Goal: Information Seeking & Learning: Learn about a topic

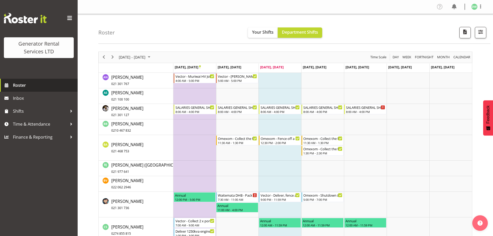
click at [34, 87] on span "Roster" at bounding box center [44, 85] width 62 height 8
click at [327, 144] on div "11:30 AM - 1:30 PM" at bounding box center [323, 142] width 39 height 4
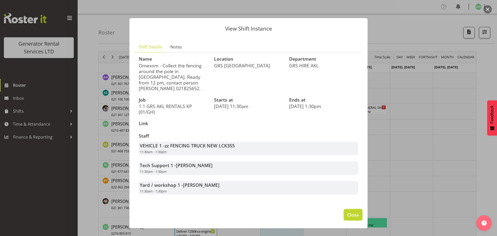
click at [358, 211] on span "Close" at bounding box center [353, 214] width 12 height 7
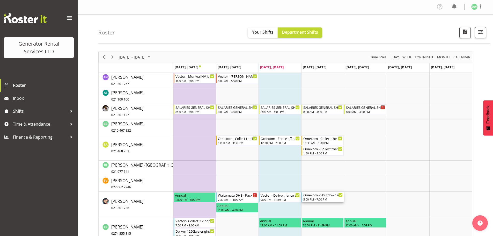
click at [327, 197] on div "Omexom - Shutdown & collect the 3 x 200kVA &amp; 1 x 100kVA from Henderson. 5.3…" at bounding box center [323, 194] width 39 height 5
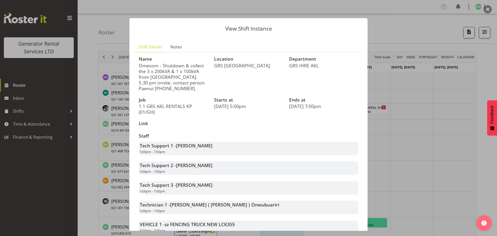
click at [489, 9] on button "button" at bounding box center [488, 9] width 8 height 8
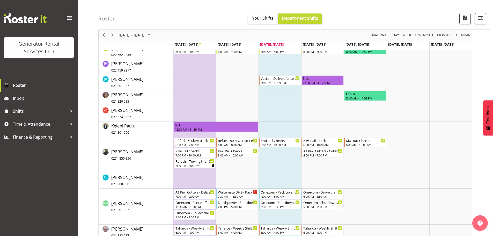
scroll to position [414, 0]
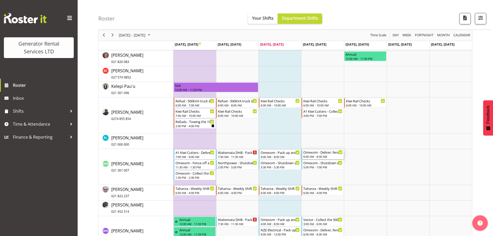
click at [327, 153] on div "Omexom - Deliver, fence and liven 3 x 200kVAs & 1 x 100kVAs going to Henderson.…" at bounding box center [323, 151] width 39 height 5
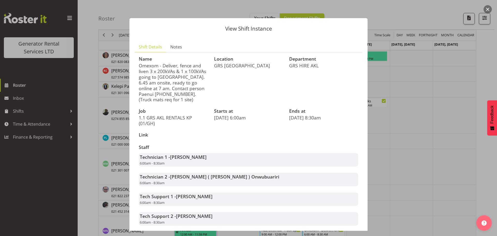
click at [489, 6] on button "button" at bounding box center [488, 9] width 8 height 8
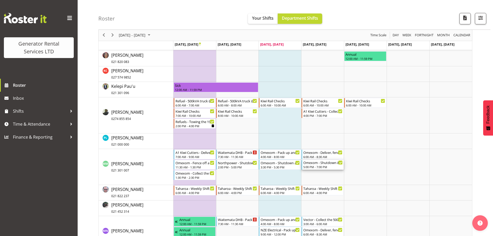
click at [334, 166] on div "5:00 PM - 7:00 PM" at bounding box center [323, 167] width 39 height 4
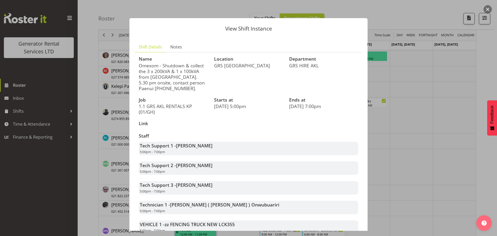
click at [489, 8] on button "button" at bounding box center [488, 9] width 8 height 8
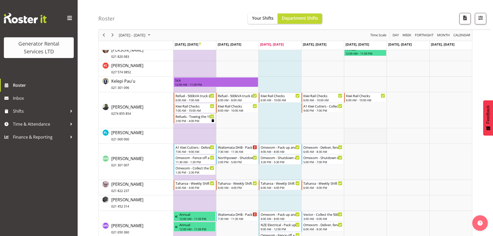
scroll to position [492, 0]
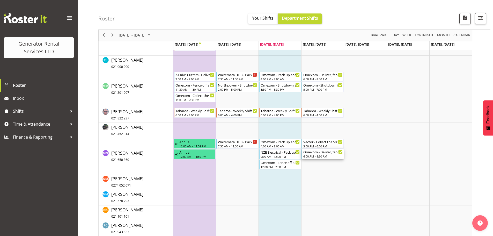
click at [337, 152] on div "Omexom - Deliver, fence and liven 3 x 200kVAs & 1 x 100kVAs going to Henderson.…" at bounding box center [323, 151] width 39 height 5
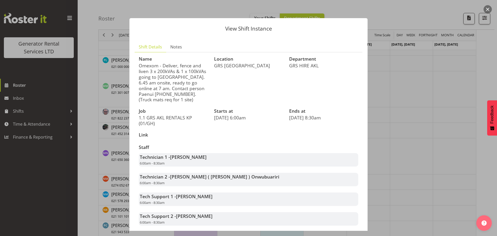
click at [489, 10] on button "button" at bounding box center [488, 9] width 8 height 8
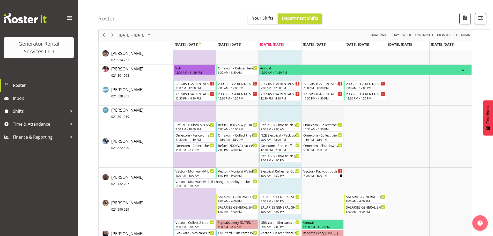
scroll to position [699, 0]
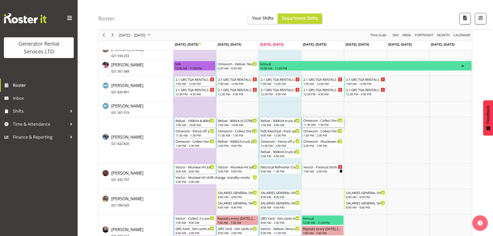
click at [330, 124] on div "11:30 AM - 1:30 PM" at bounding box center [323, 125] width 39 height 4
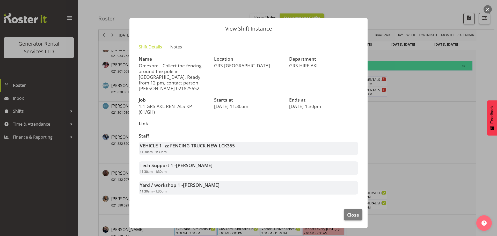
click at [487, 9] on button "button" at bounding box center [488, 9] width 8 height 8
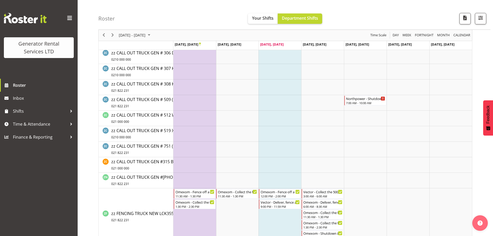
scroll to position [1036, 0]
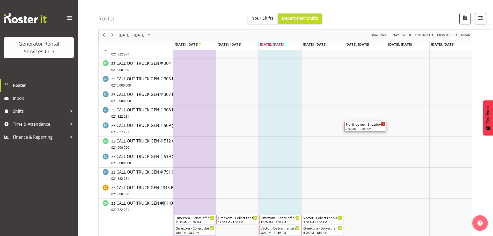
click at [376, 126] on div "Northpower - Shutdown & collect the 500kVA truck #509 from [GEOGRAPHIC_DATA] 8 …" at bounding box center [365, 123] width 39 height 5
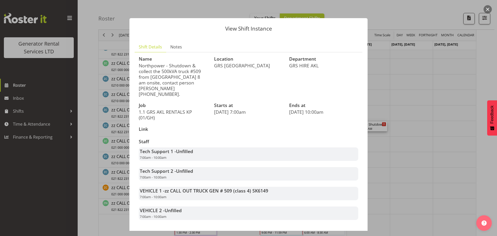
click at [486, 7] on button "button" at bounding box center [488, 9] width 8 height 8
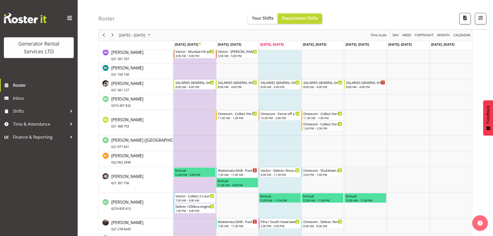
scroll to position [0, 0]
